Goal: Navigation & Orientation: Find specific page/section

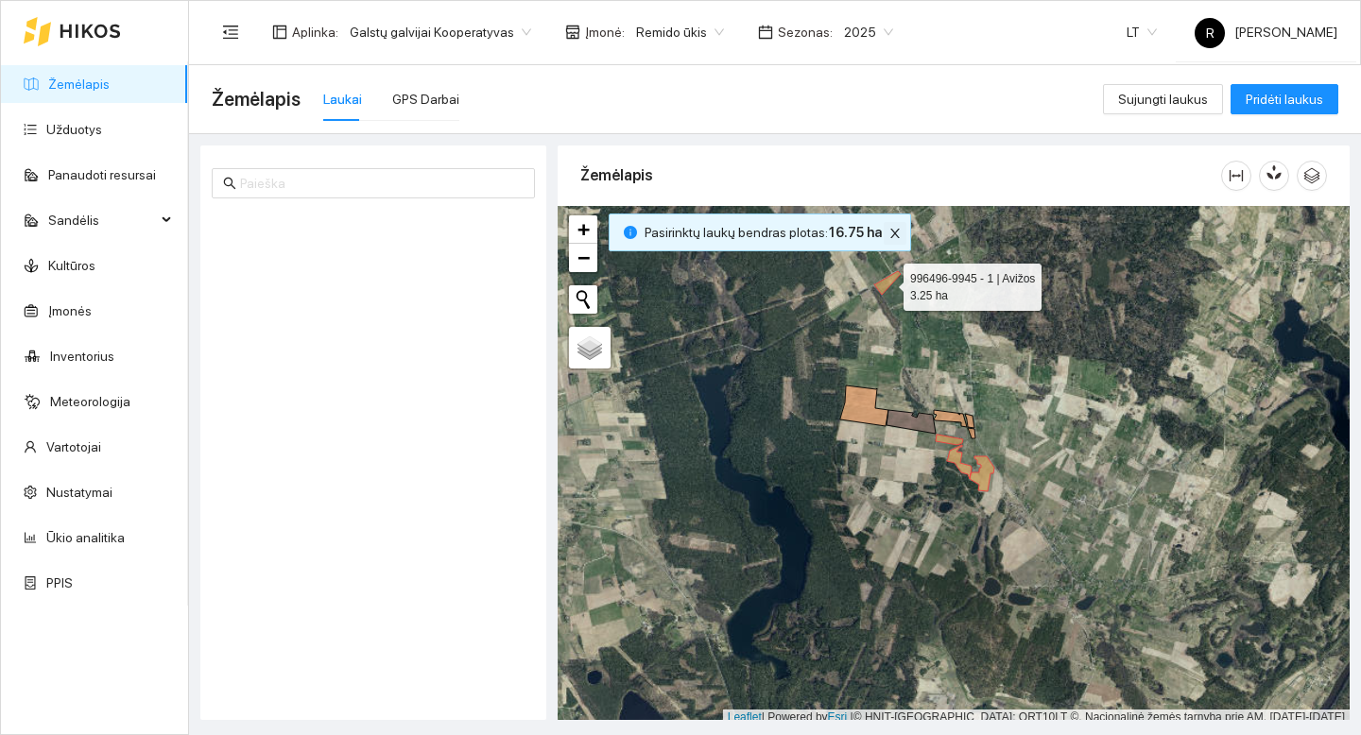
scroll to position [6, 0]
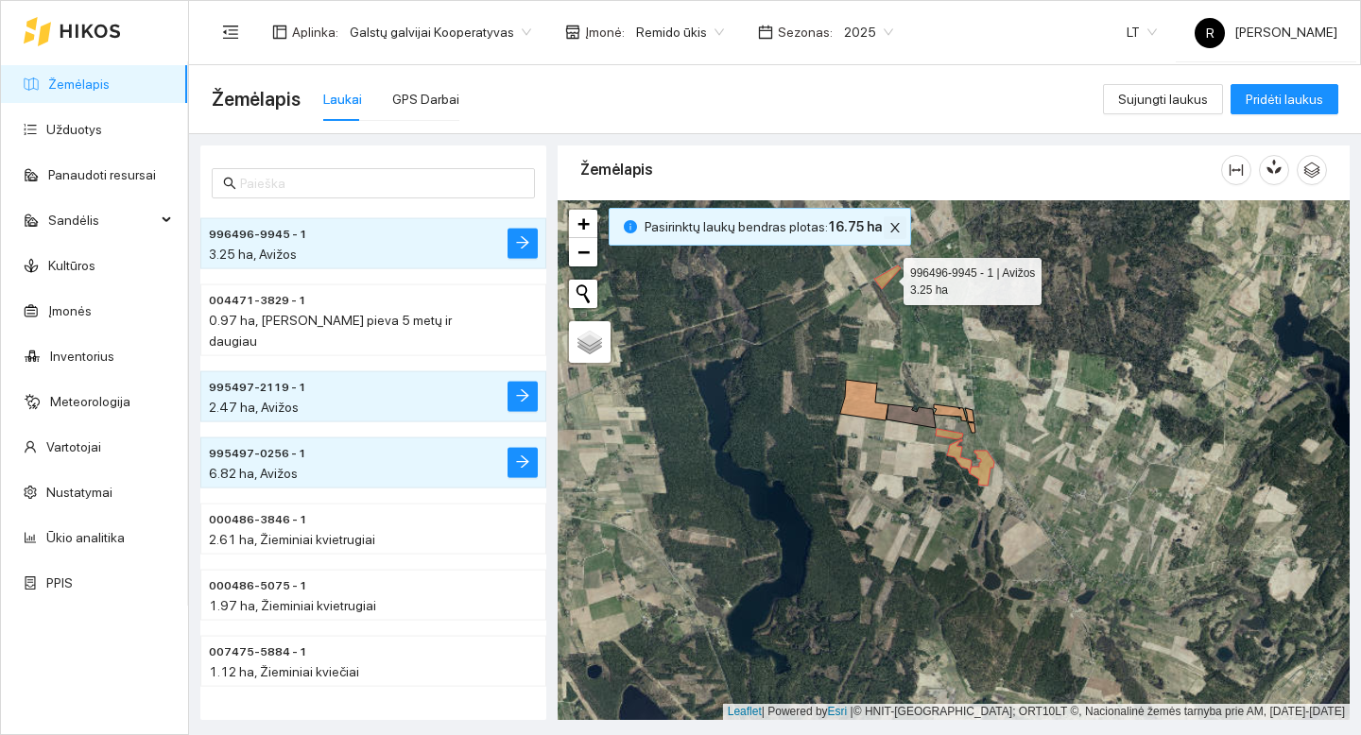
click at [891, 230] on icon "close" at bounding box center [894, 227] width 13 height 13
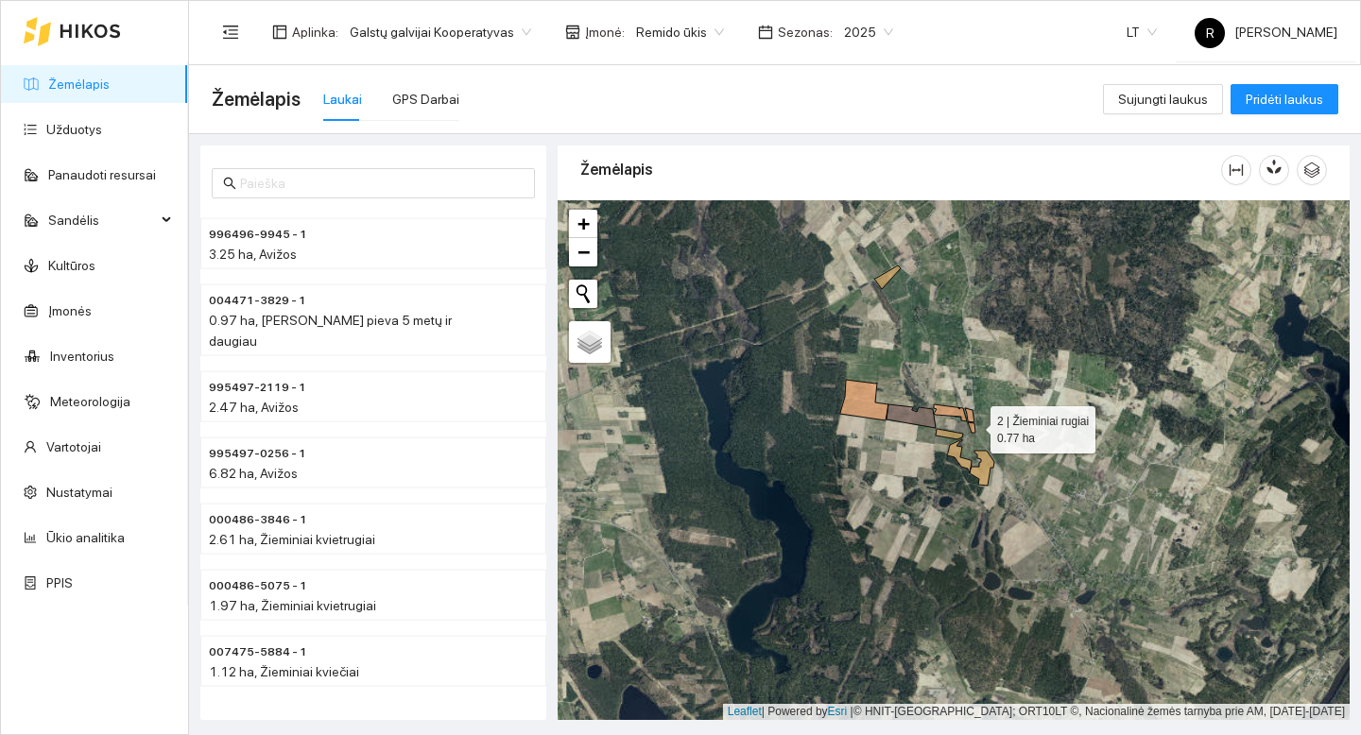
click at [973, 424] on icon at bounding box center [972, 427] width 8 height 10
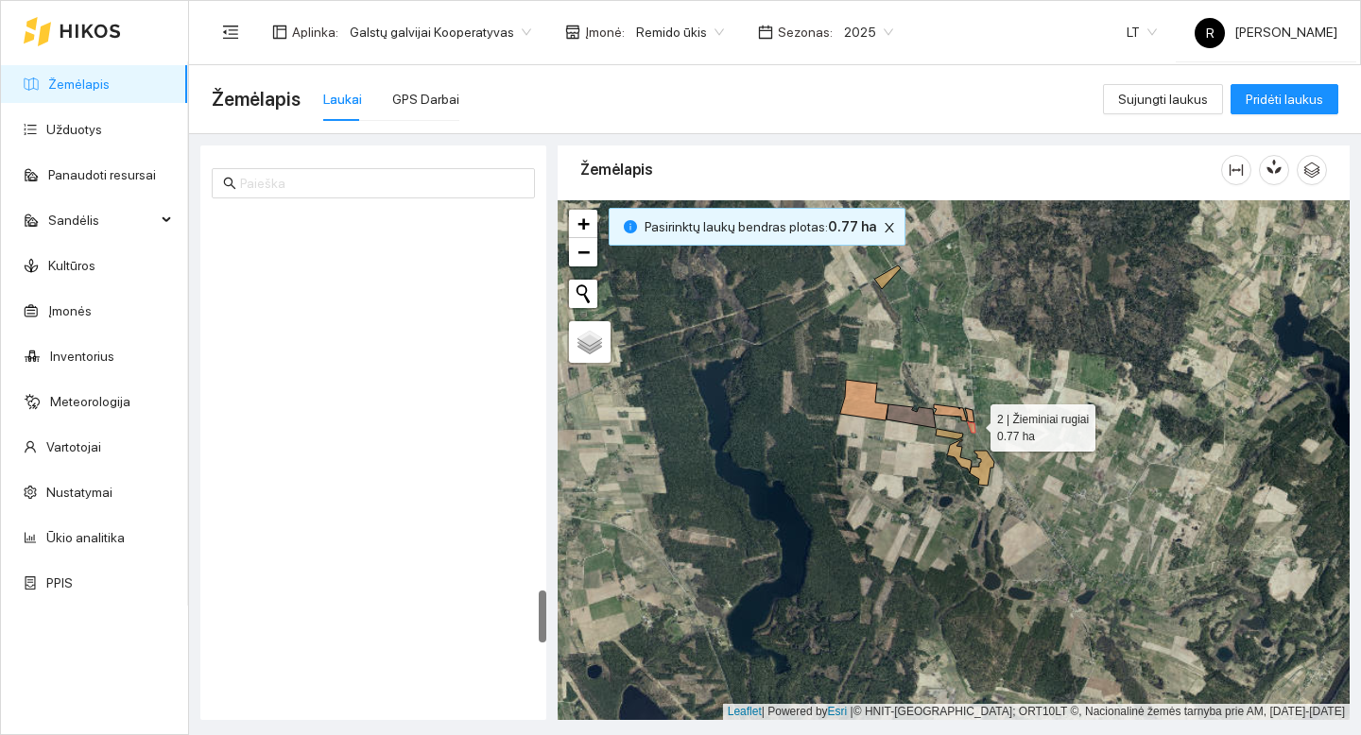
scroll to position [3501, 0]
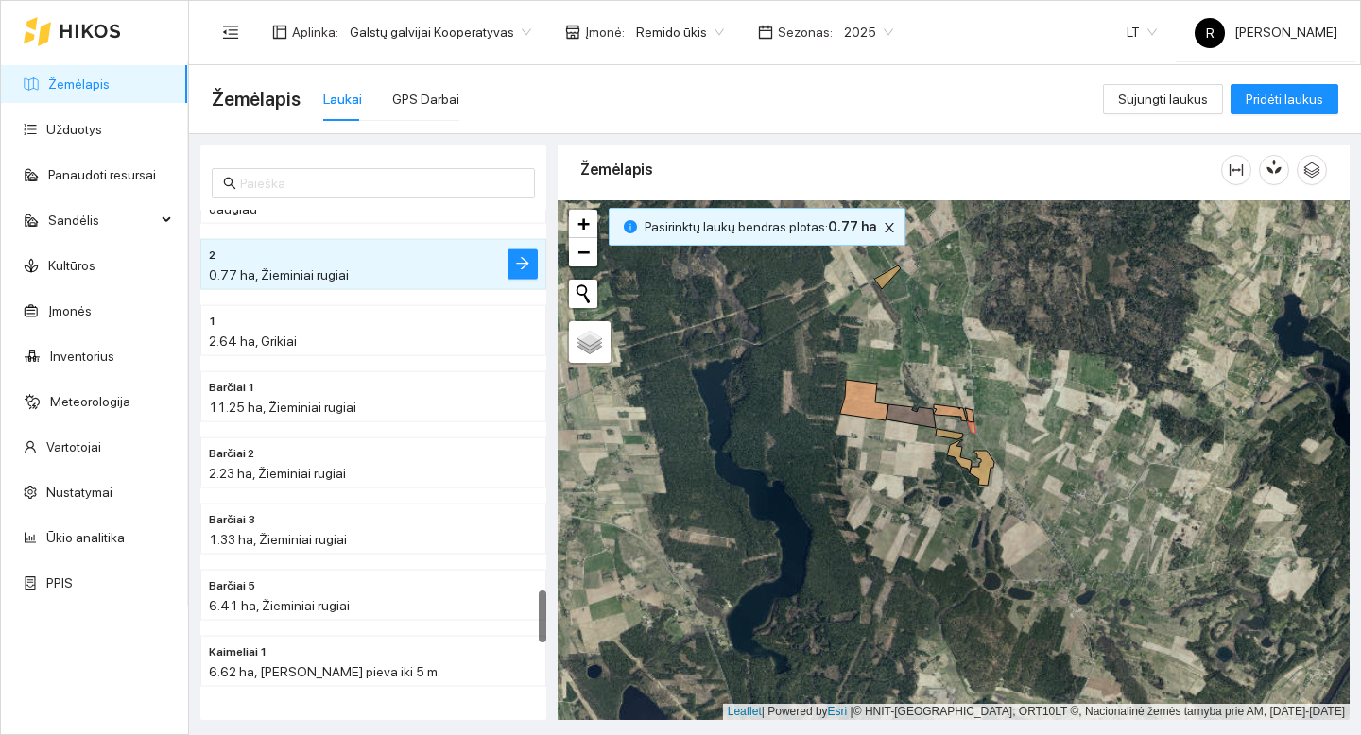
click at [974, 418] on div "+ − Nieko nerasta. Bandykite dar kartą. Žemėlapis Palydovas Leaflet | Powered b…" at bounding box center [954, 460] width 792 height 520
click at [971, 416] on icon at bounding box center [969, 415] width 9 height 14
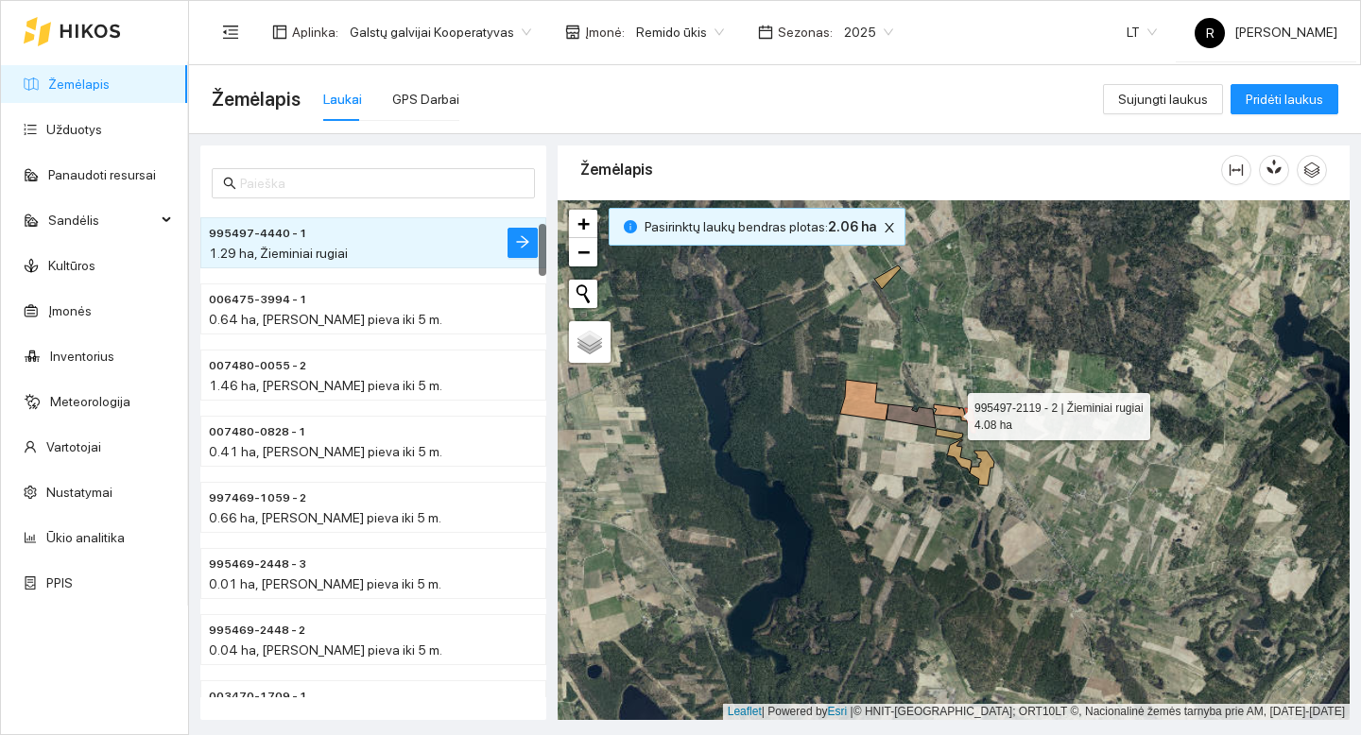
click at [960, 413] on icon at bounding box center [950, 412] width 33 height 17
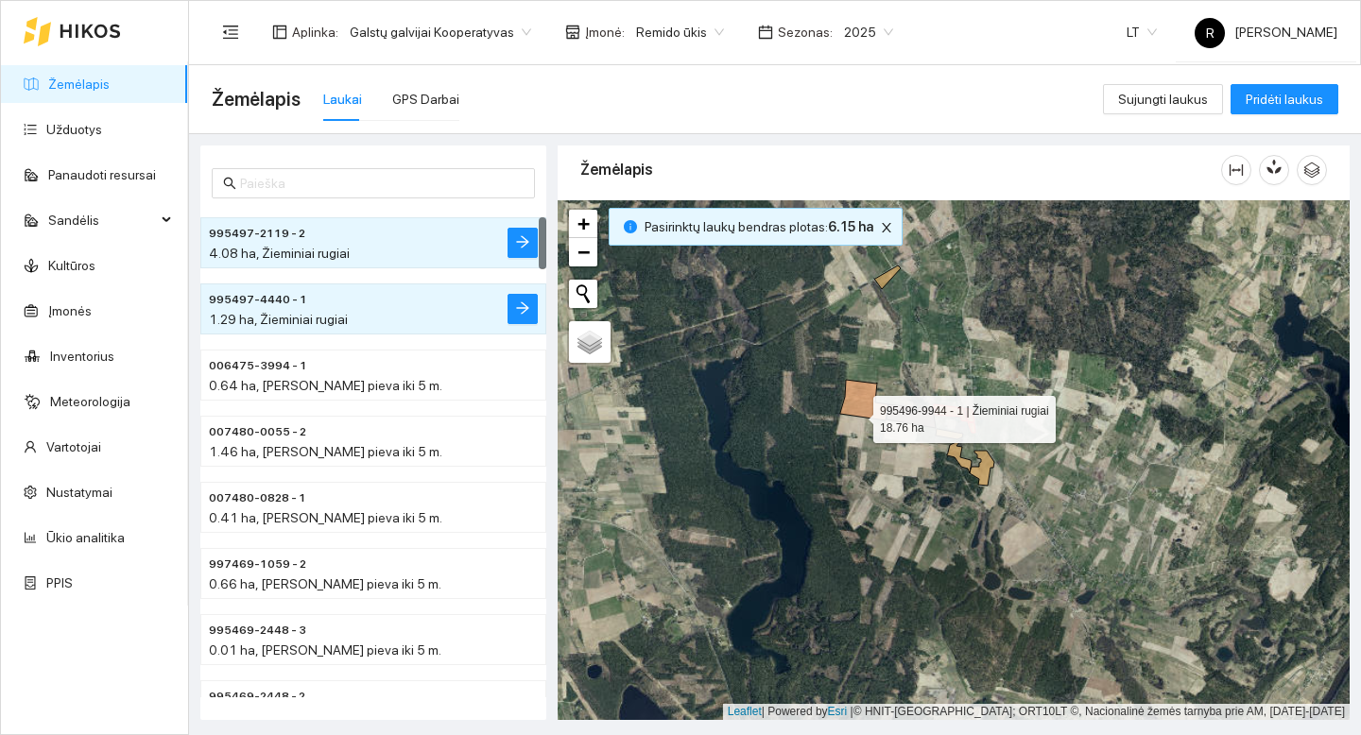
click at [858, 415] on icon at bounding box center [864, 400] width 48 height 41
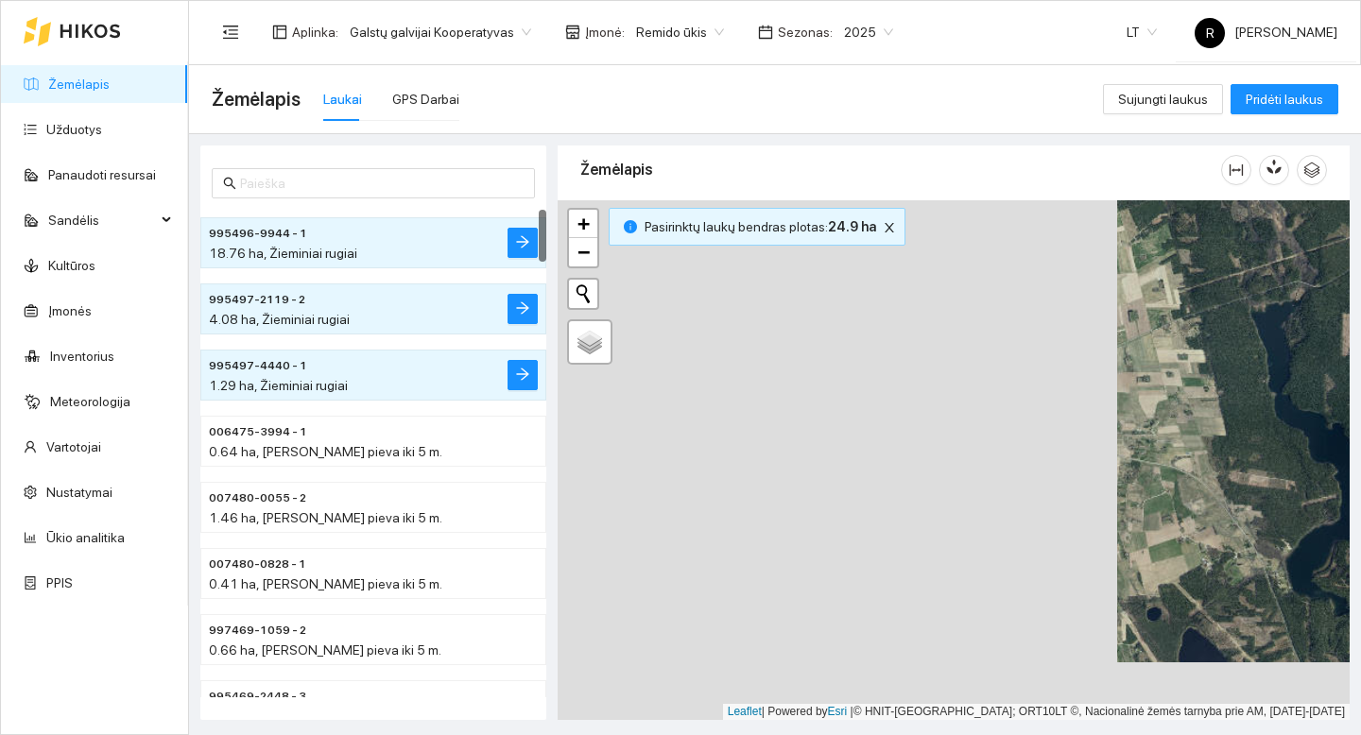
drag, startPoint x: 800, startPoint y: 448, endPoint x: 1315, endPoint y: 398, distance: 516.5
click at [1360, 389] on main "Žemėlapis Laukai GPS Darbai Sujungti laukus Pridėti laukus 995496-9944 - 1 18.7…" at bounding box center [775, 400] width 1172 height 670
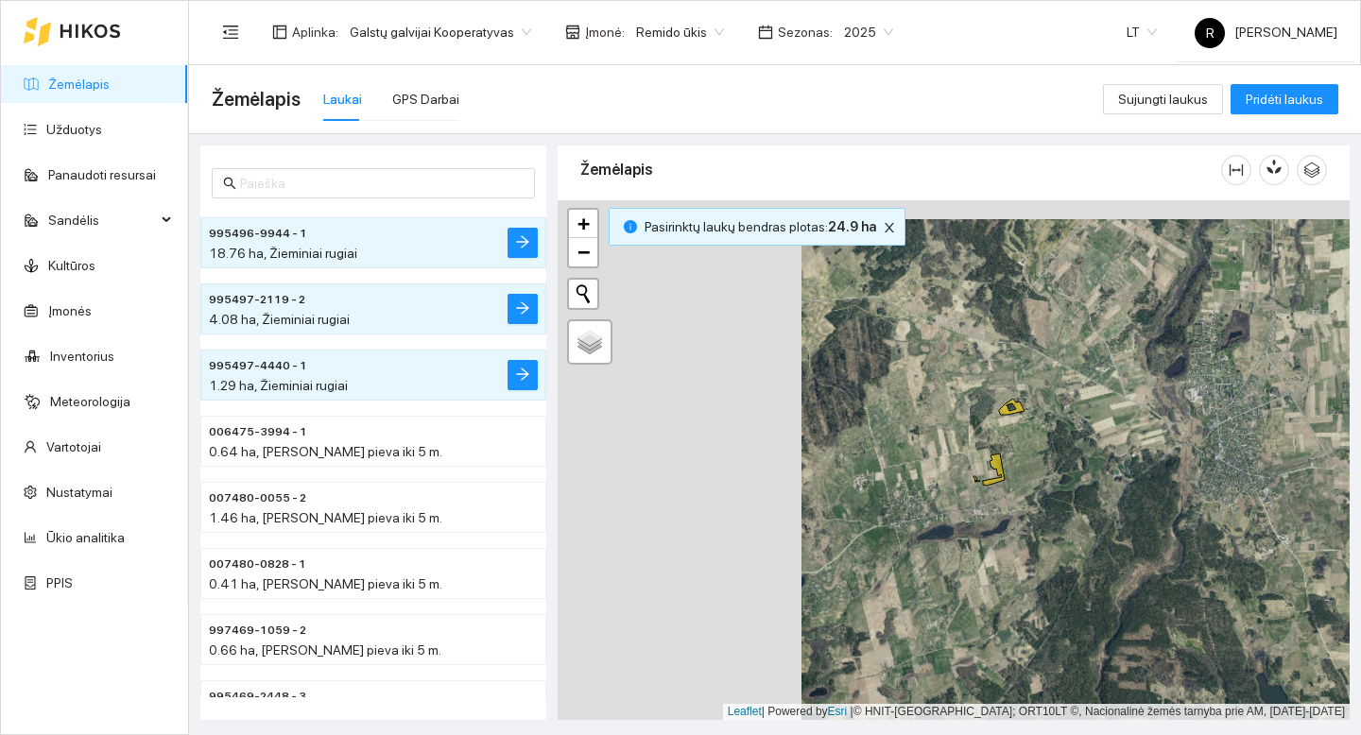
drag, startPoint x: 884, startPoint y: 369, endPoint x: 1217, endPoint y: 299, distance: 341.0
click at [1218, 298] on div "+ − Nieko nerasta. Bandykite dar kartą. Žemėlapis Palydovas Leaflet | Powered b…" at bounding box center [954, 460] width 792 height 520
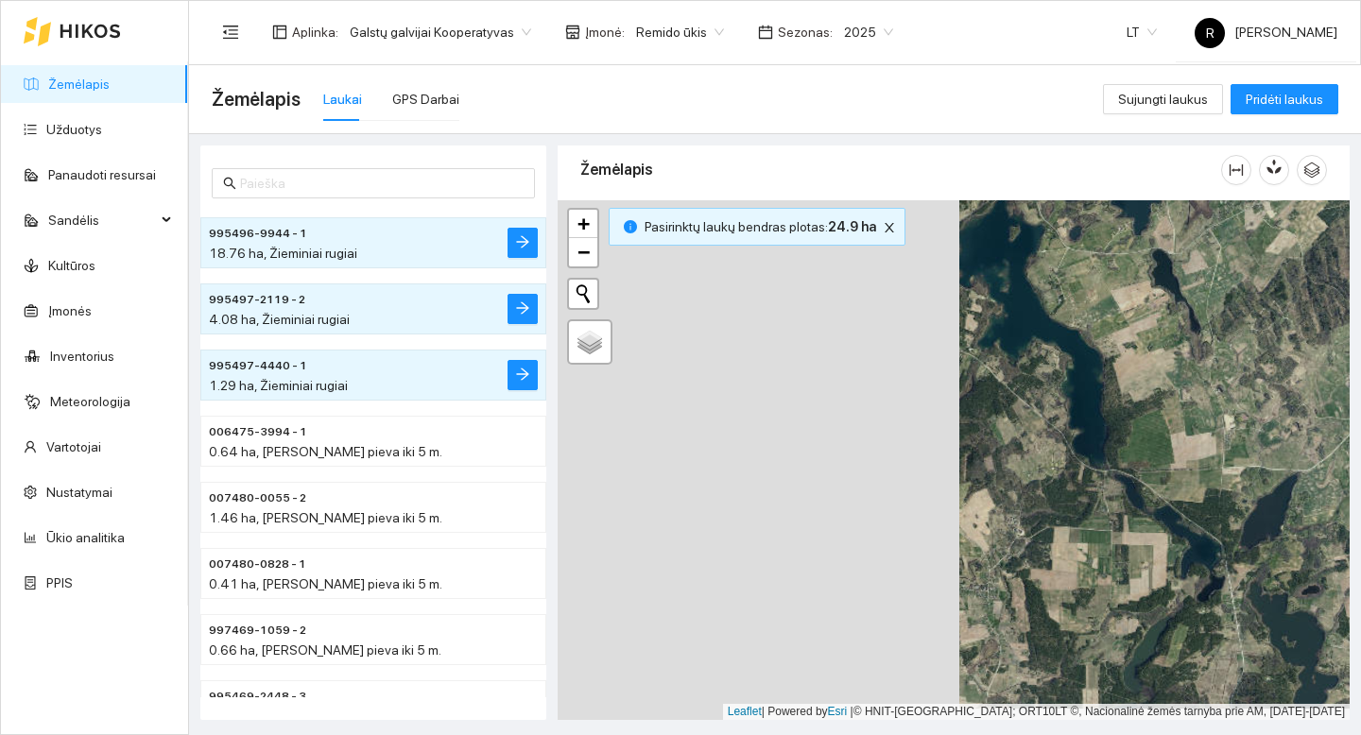
drag, startPoint x: 1246, startPoint y: 471, endPoint x: 1344, endPoint y: 468, distance: 97.4
click at [1358, 469] on main "Žemėlapis Laukai GPS Darbai Sujungti laukus Pridėti laukus 995496-9944 - 1 18.7…" at bounding box center [775, 400] width 1172 height 670
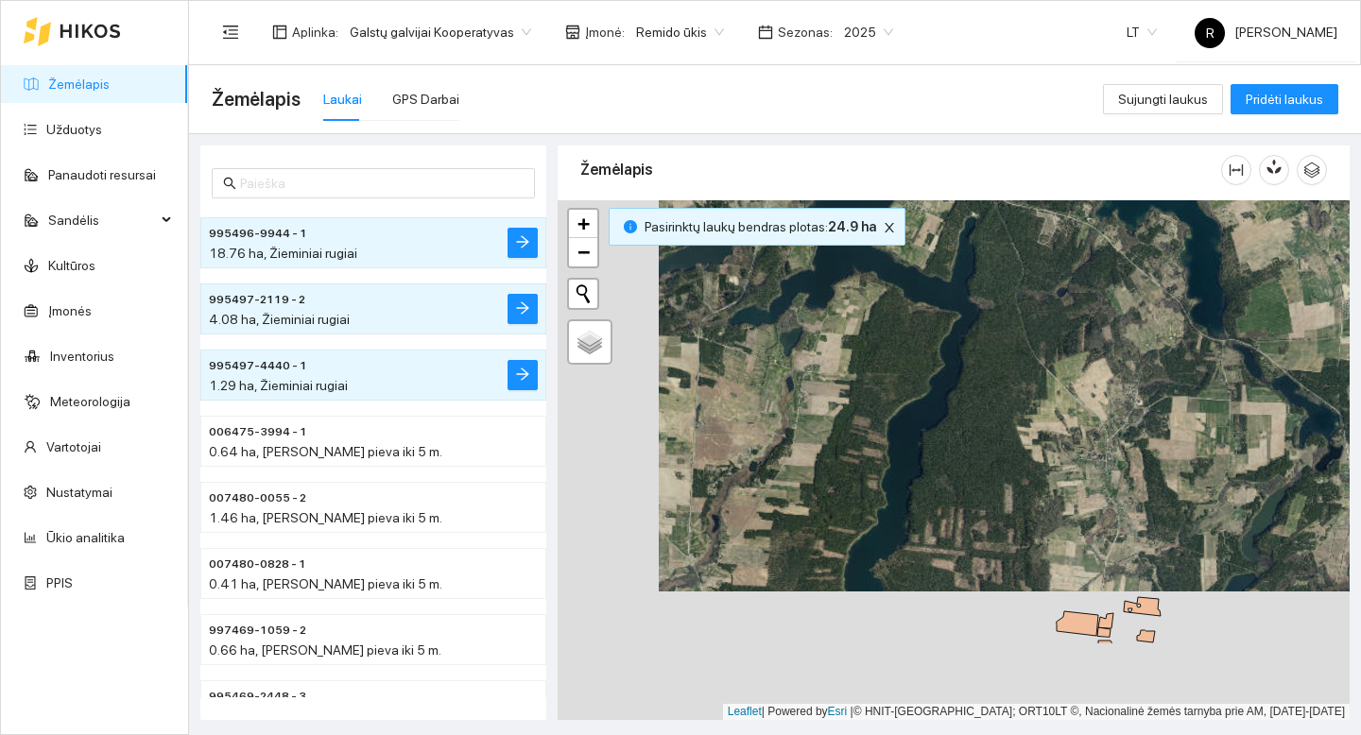
drag, startPoint x: 1073, startPoint y: 491, endPoint x: 1174, endPoint y: 341, distance: 181.1
click at [1174, 341] on div "+ − Nieko nerasta. Bandykite dar kartą. Žemėlapis Palydovas Leaflet | Powered b…" at bounding box center [954, 460] width 792 height 520
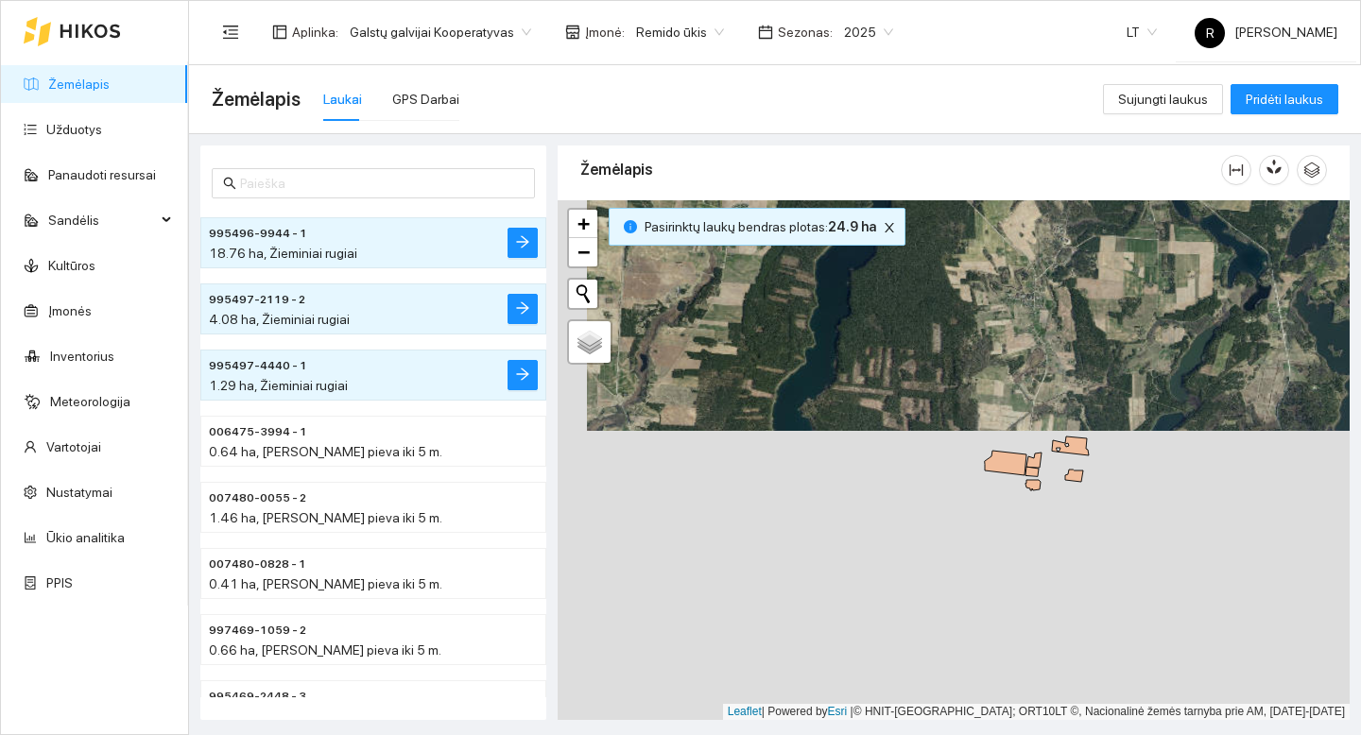
click at [1003, 329] on div "+ − Nieko nerasta. Bandykite dar kartą. Žemėlapis Palydovas Leaflet | Powered b…" at bounding box center [954, 460] width 792 height 520
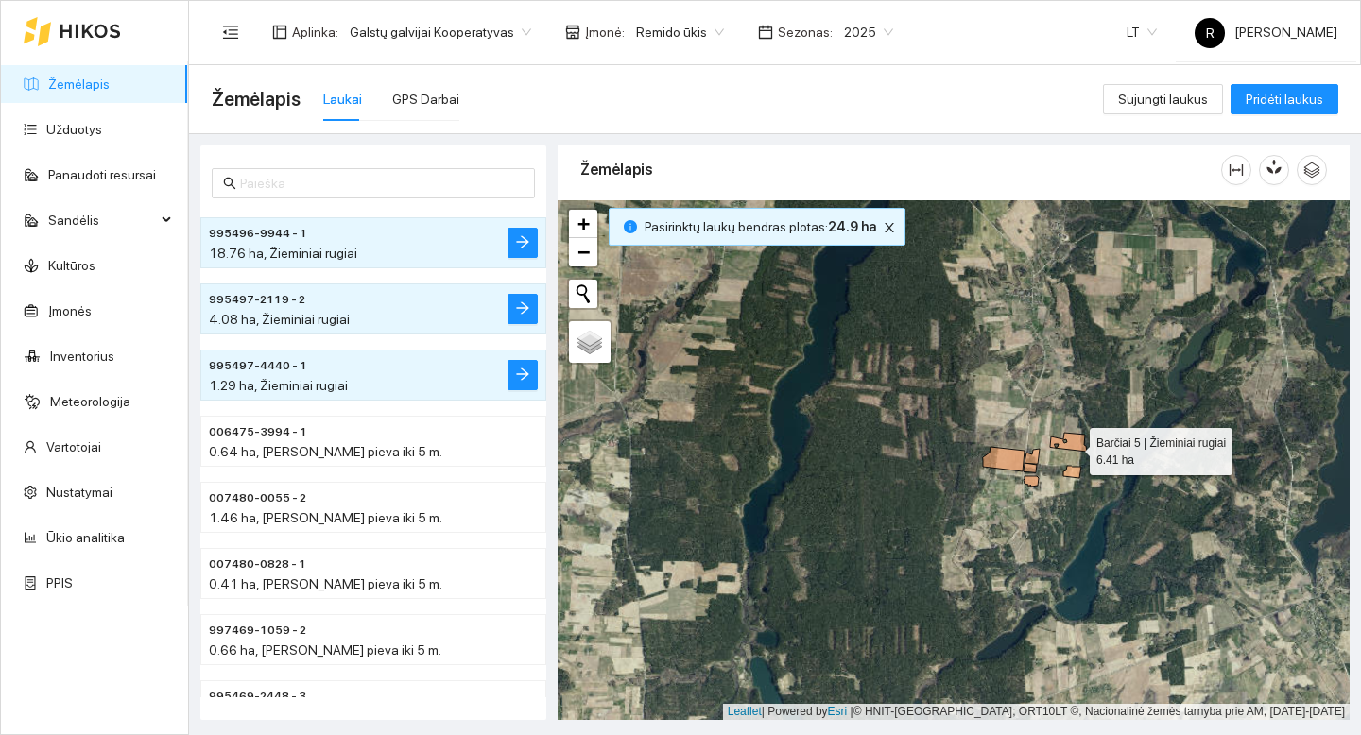
click at [1073, 446] on icon at bounding box center [1068, 442] width 37 height 19
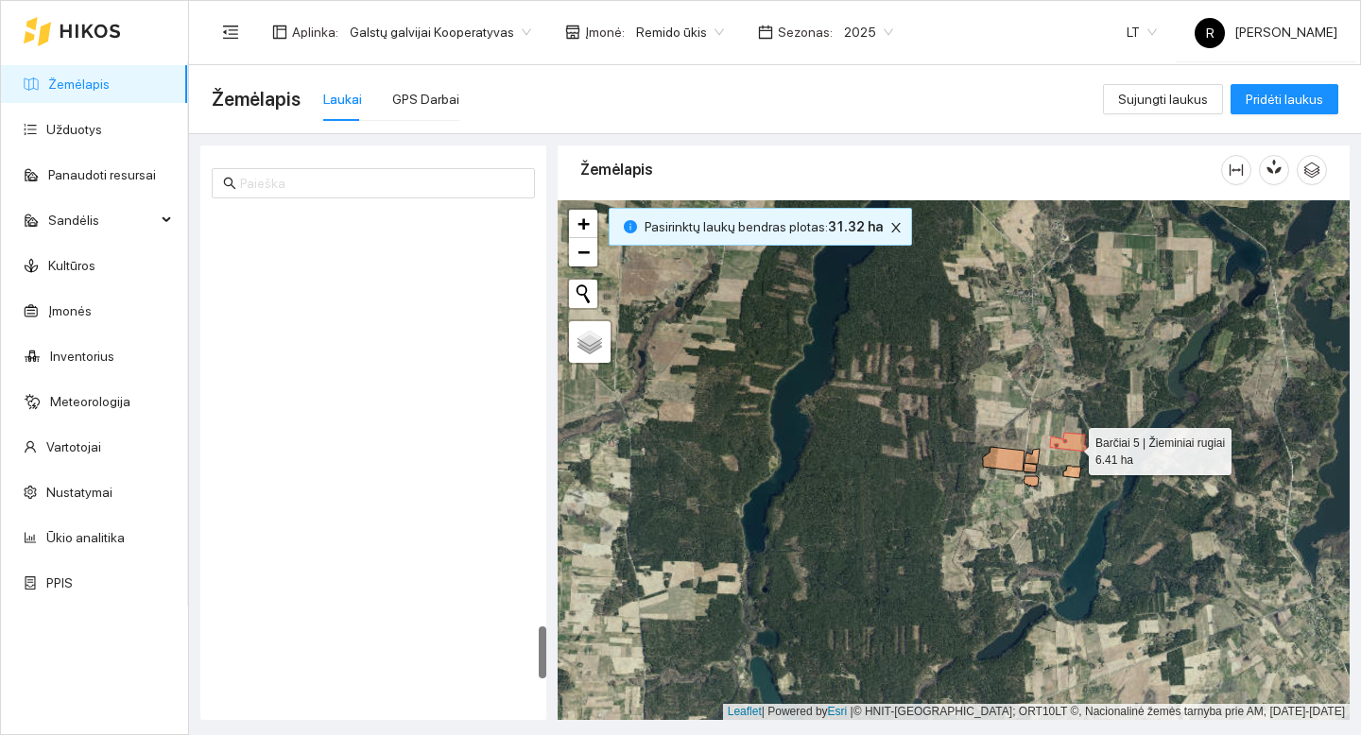
scroll to position [3833, 0]
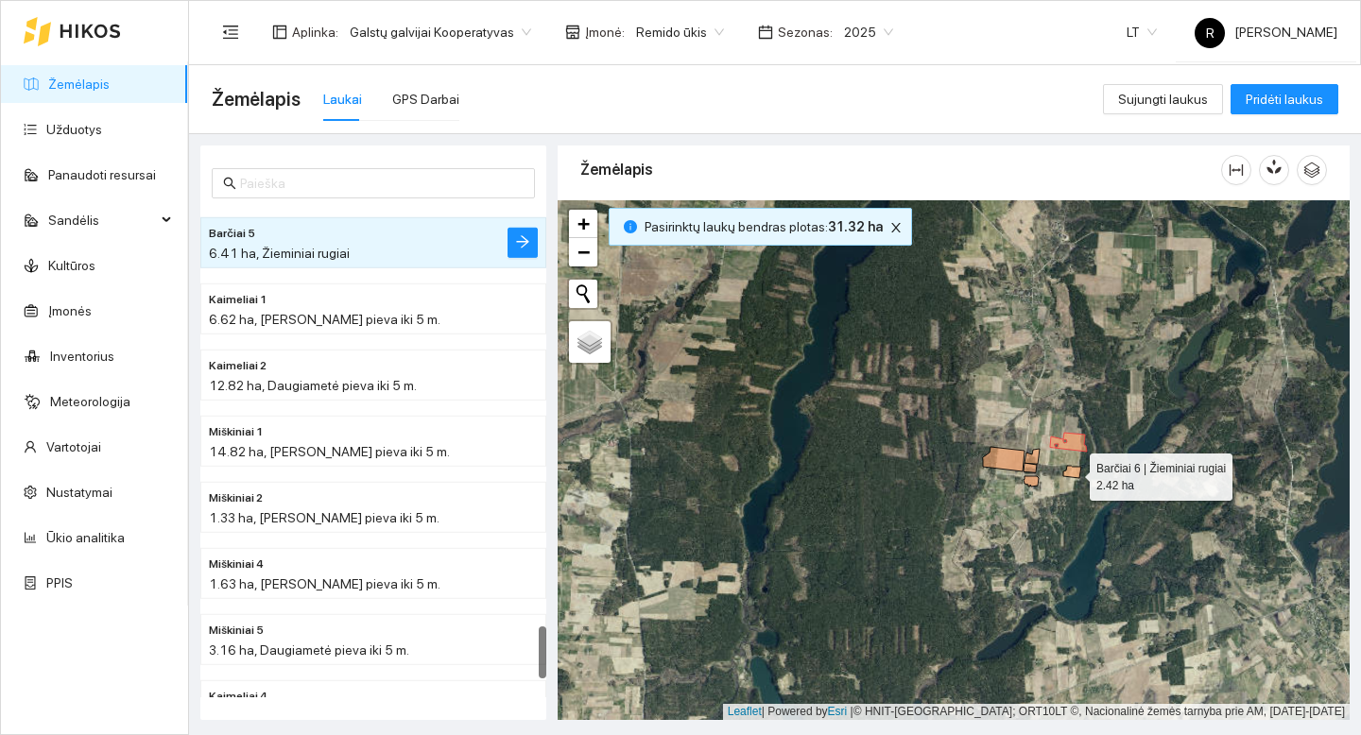
click at [1071, 469] on icon at bounding box center [1072, 472] width 18 height 12
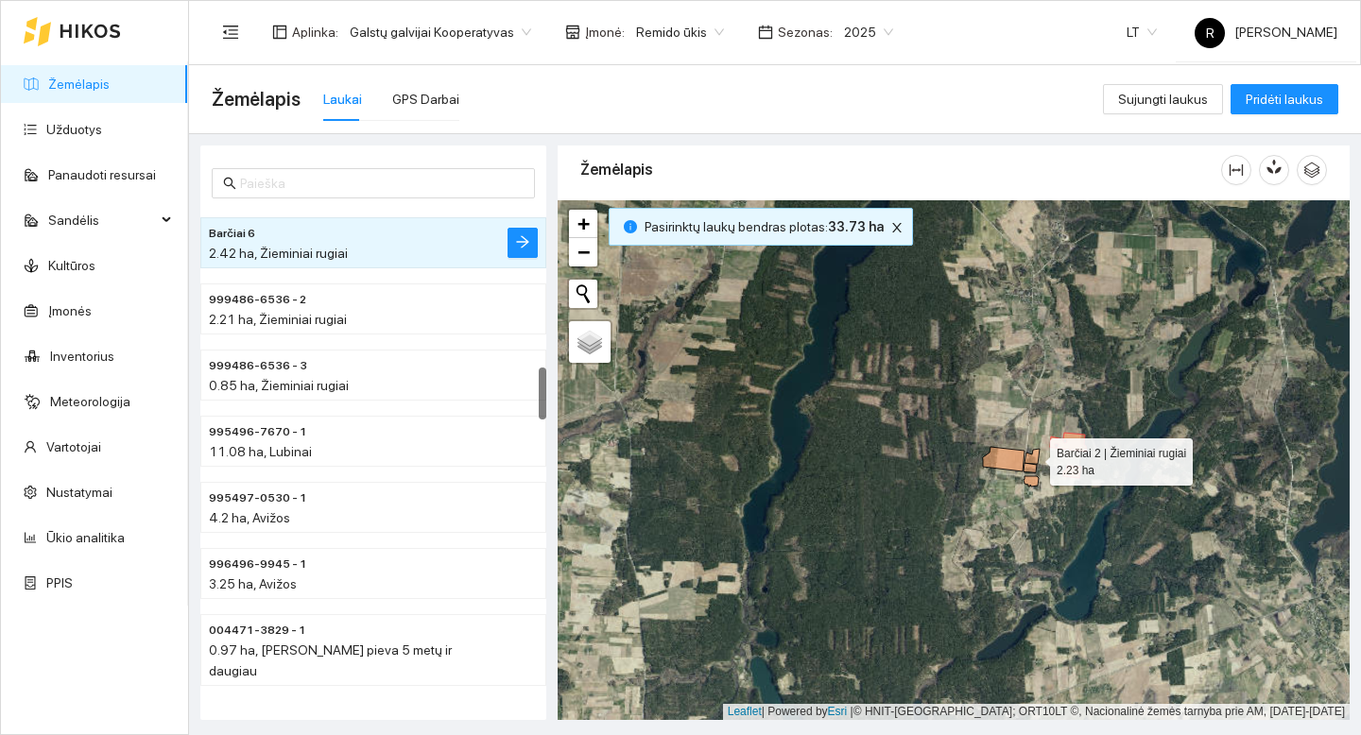
click at [1034, 459] on icon at bounding box center [1031, 456] width 15 height 15
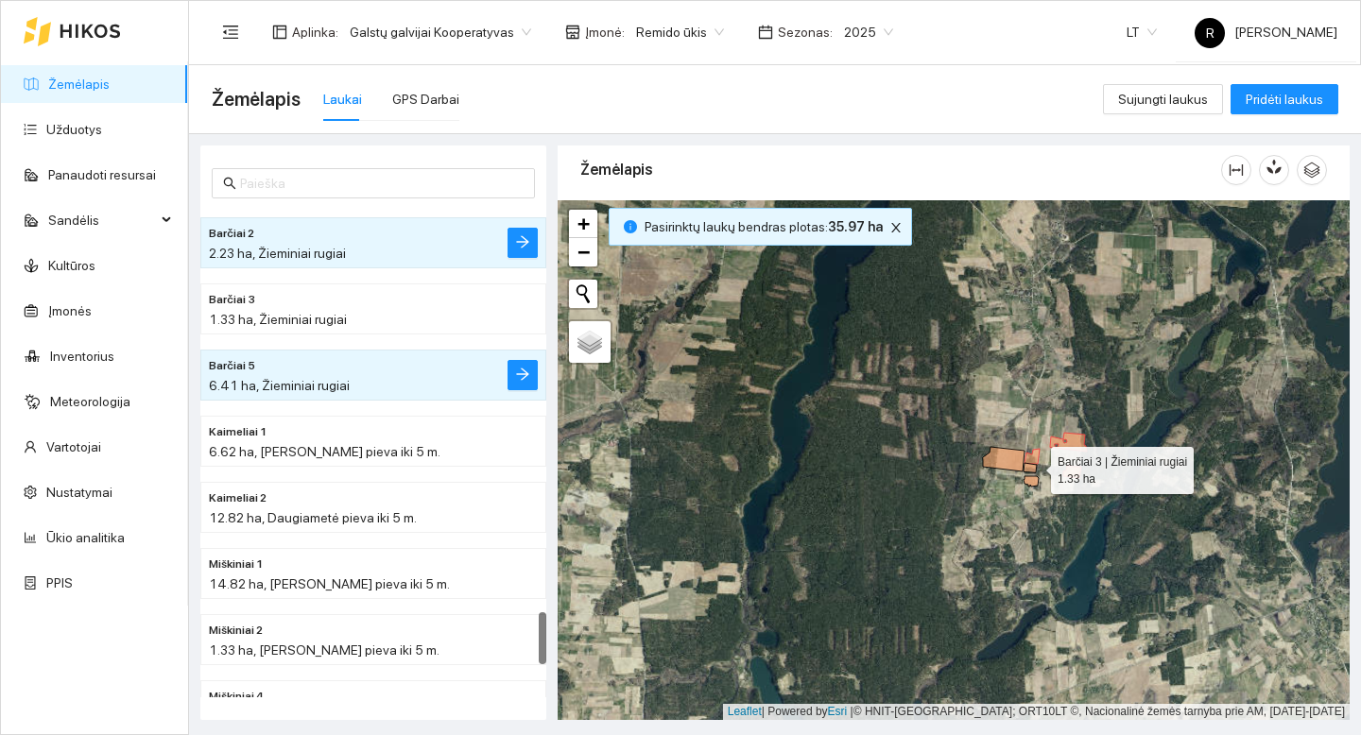
click at [1034, 466] on icon at bounding box center [1029, 467] width 13 height 9
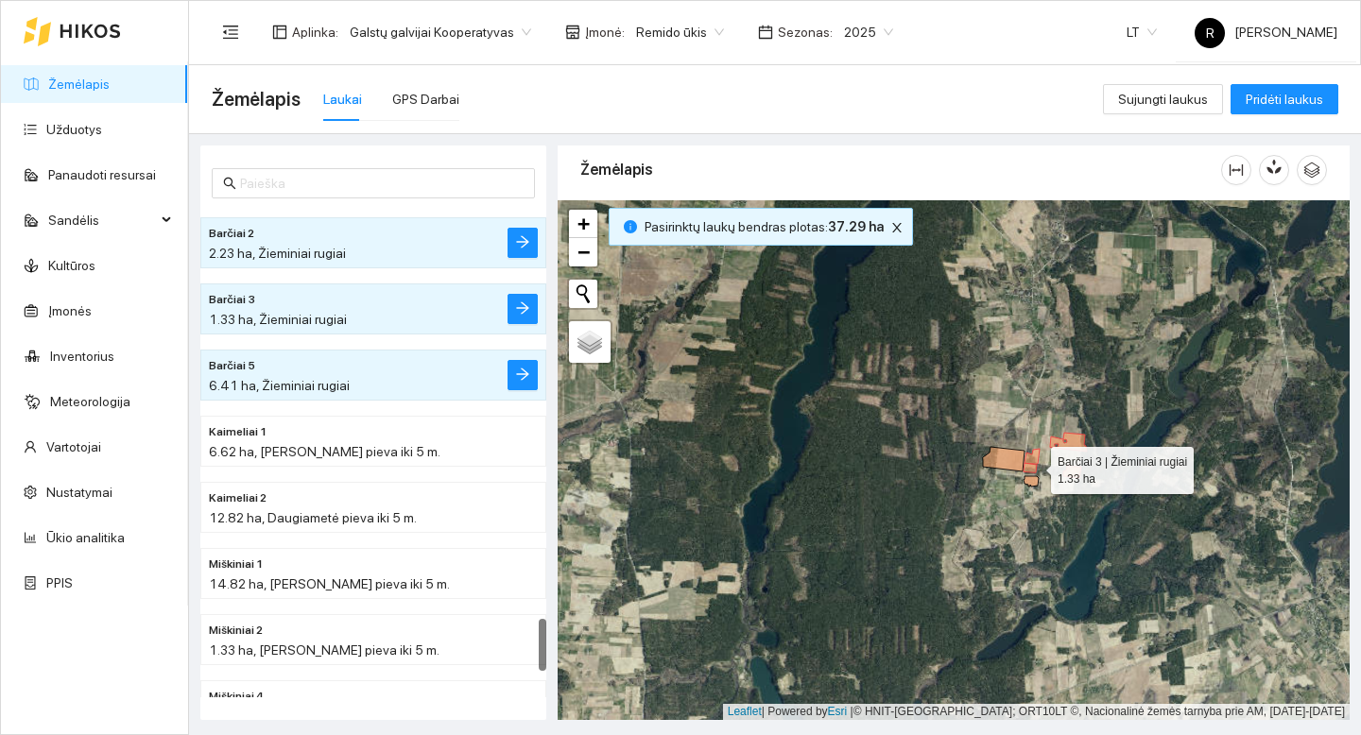
scroll to position [3767, 0]
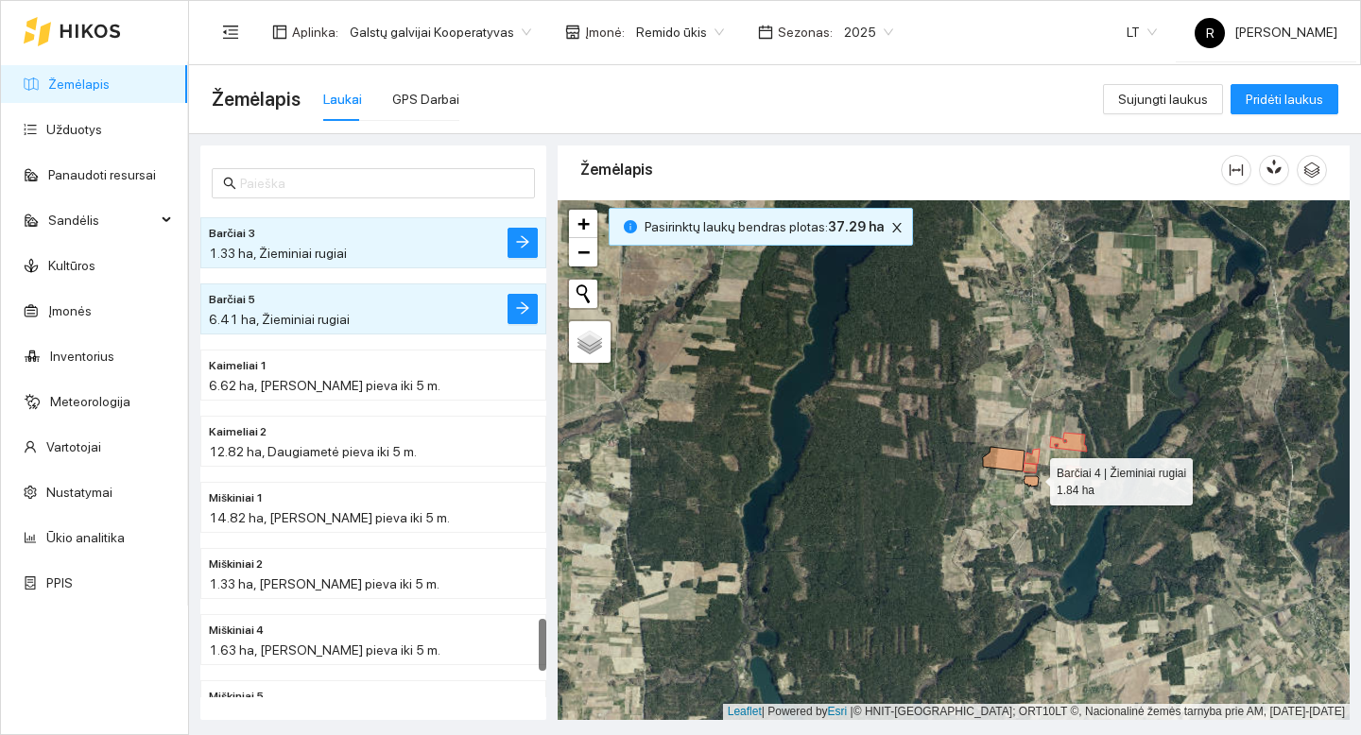
click at [1033, 477] on icon at bounding box center [1030, 481] width 15 height 10
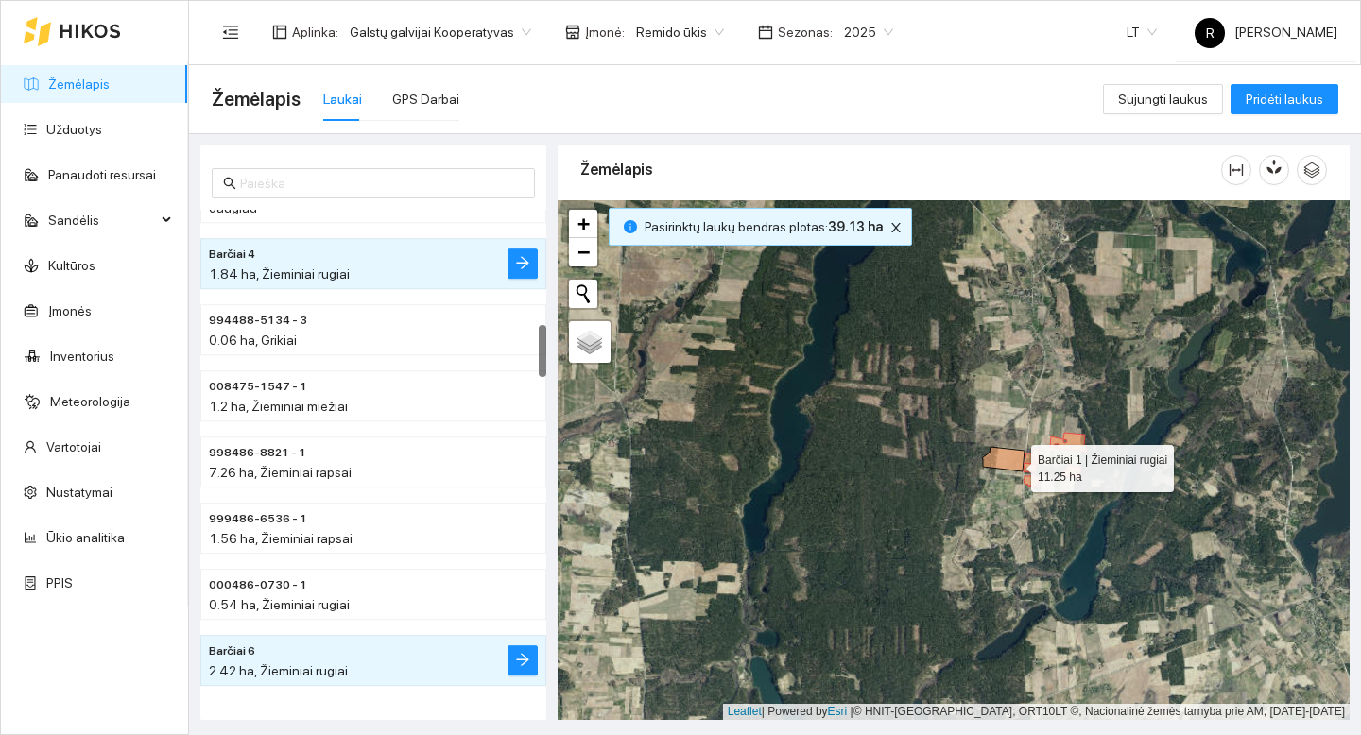
click at [1014, 464] on icon at bounding box center [1004, 459] width 42 height 25
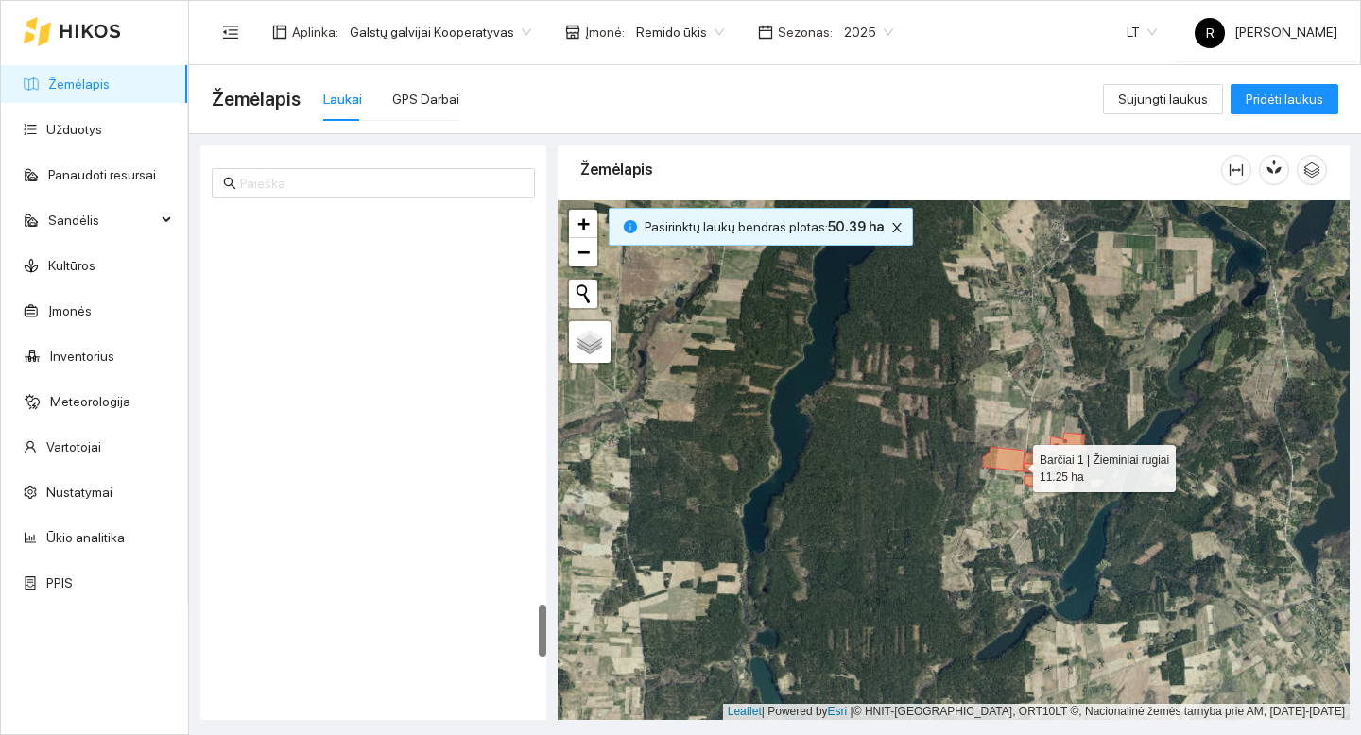
scroll to position [3635, 0]
